Goal: Navigation & Orientation: Find specific page/section

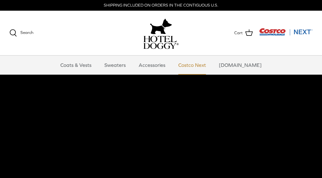
click at [193, 68] on link "Costco Next" at bounding box center [192, 65] width 39 height 19
click at [157, 65] on link "Accessories" at bounding box center [152, 65] width 38 height 19
click at [126, 69] on link "Sweaters" at bounding box center [115, 65] width 33 height 19
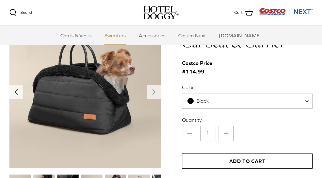
scroll to position [624, 0]
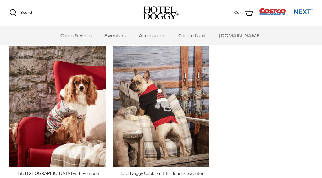
scroll to position [142, 0]
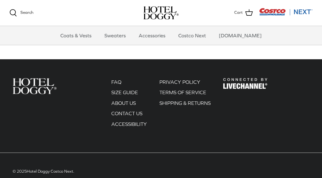
scroll to position [808, 0]
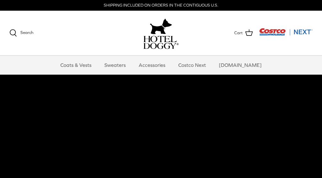
click at [305, 31] on img "Costco Next" at bounding box center [286, 32] width 54 height 8
click at [304, 31] on img "Costco Next" at bounding box center [286, 32] width 54 height 8
